Goal: Transaction & Acquisition: Purchase product/service

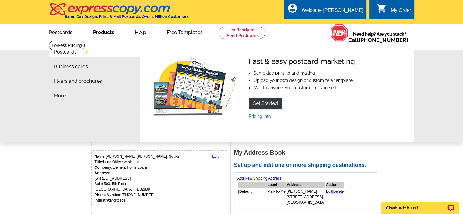
click at [101, 34] on link "Products" at bounding box center [103, 32] width 40 height 14
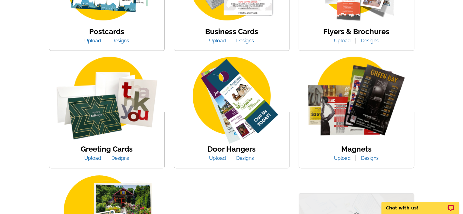
scroll to position [183, 0]
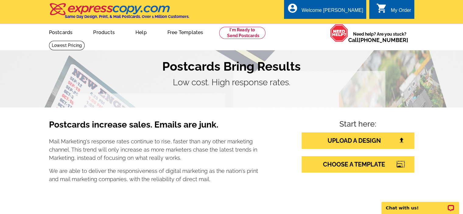
click at [233, 71] on h1 "Postcards Bring Results" at bounding box center [231, 66] width 365 height 15
click at [58, 35] on link "Postcards" at bounding box center [60, 32] width 43 height 14
click at [85, 41] on link at bounding box center [67, 45] width 36 height 9
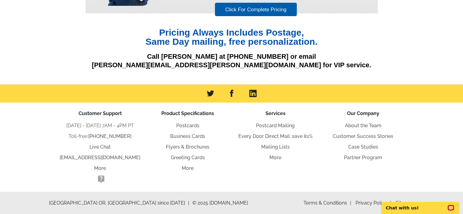
scroll to position [26, 0]
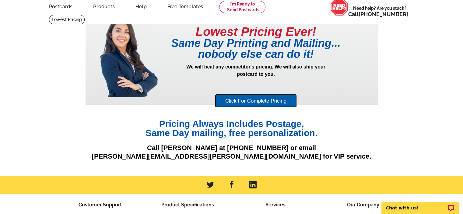
click at [251, 102] on link "Click For Complete Pricing" at bounding box center [256, 101] width 82 height 14
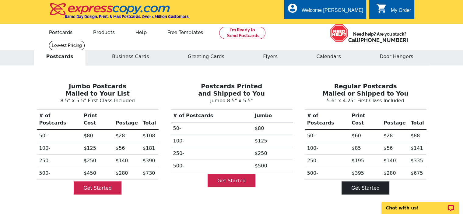
click at [371, 184] on link "Get Started" at bounding box center [366, 187] width 48 height 13
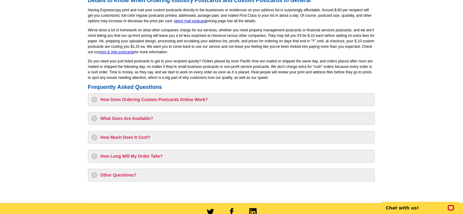
scroll to position [487, 0]
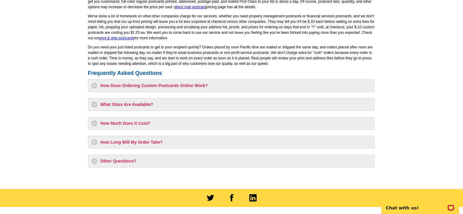
click at [136, 123] on h3 "How Much Does It Cost?" at bounding box center [231, 123] width 280 height 6
select select "1"
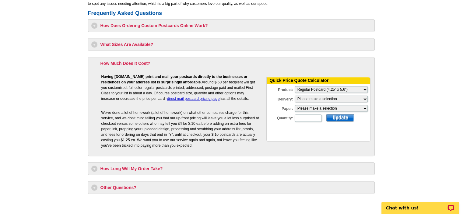
scroll to position [548, 0]
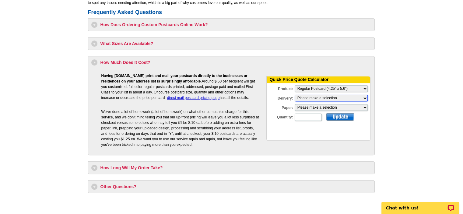
click at [309, 97] on select "Please make a selection Print + Address+USPS First Class Print-Only+Shipped To …" at bounding box center [331, 98] width 73 height 7
select select "3"
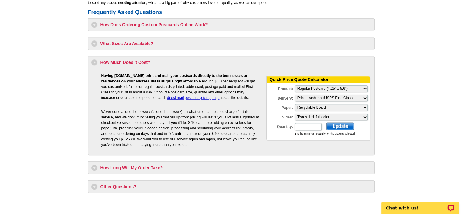
click at [308, 122] on div "Quantity:" at bounding box center [295, 126] width 56 height 9
click at [304, 127] on input "Quantity:" at bounding box center [308, 126] width 27 height 7
type input "172"
click at [339, 125] on div at bounding box center [340, 126] width 28 height 8
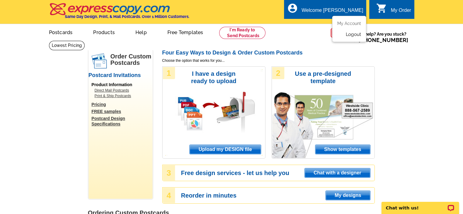
click at [351, 36] on link "Logout" at bounding box center [354, 34] width 16 height 5
